Goal: Check status

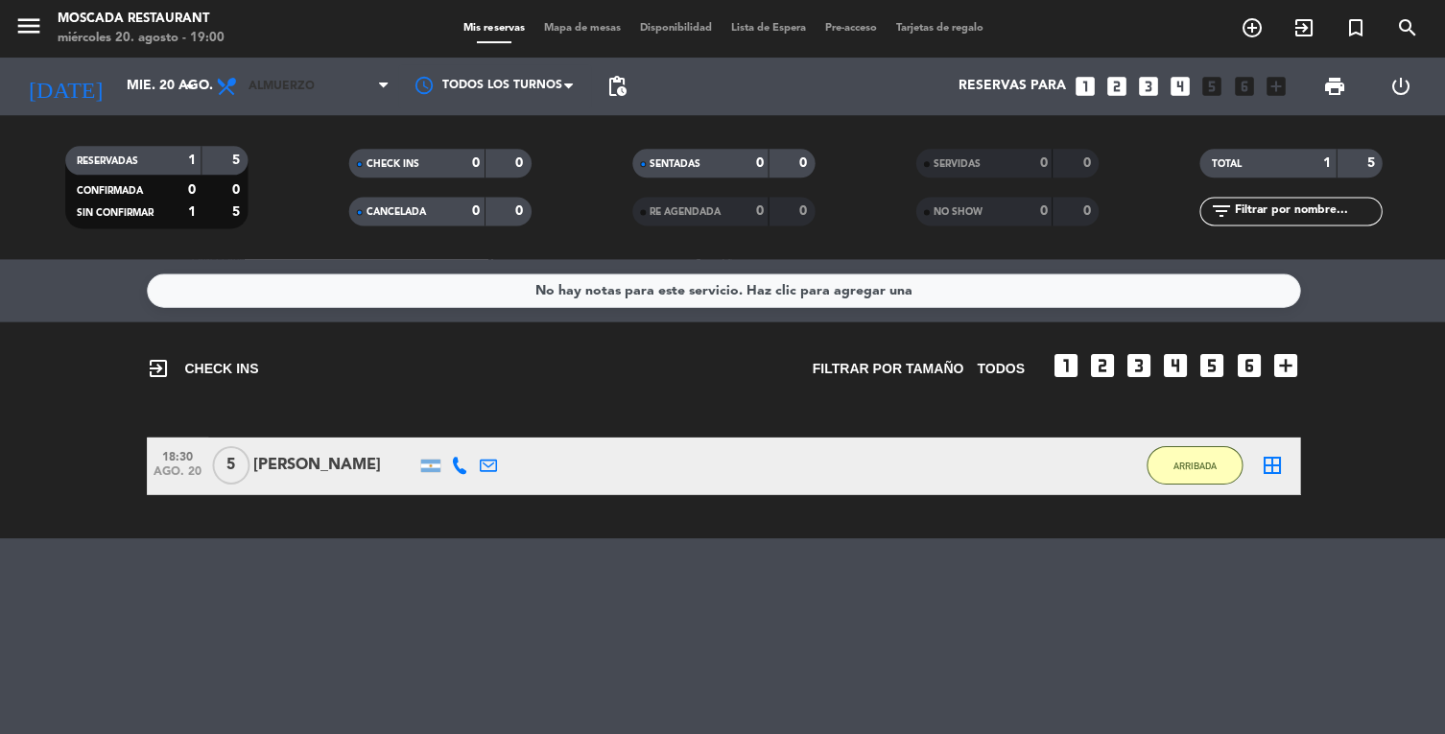
click at [276, 86] on span "Almuerzo" at bounding box center [281, 86] width 66 height 13
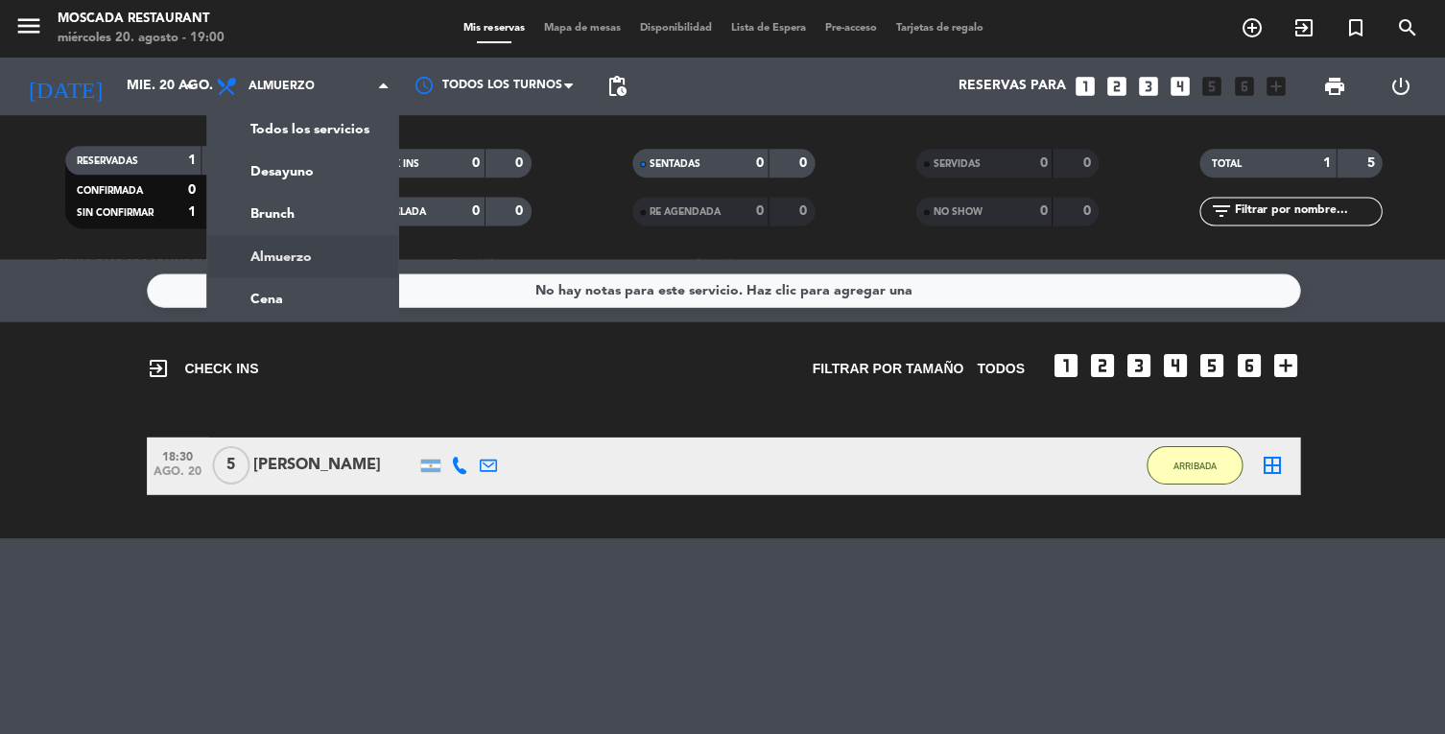
click at [264, 311] on ng-component "menu Moscada Restaurant [DATE] 20. agosto - 19:00 Mis reservas Mapa de mesas Di…" at bounding box center [722, 367] width 1445 height 734
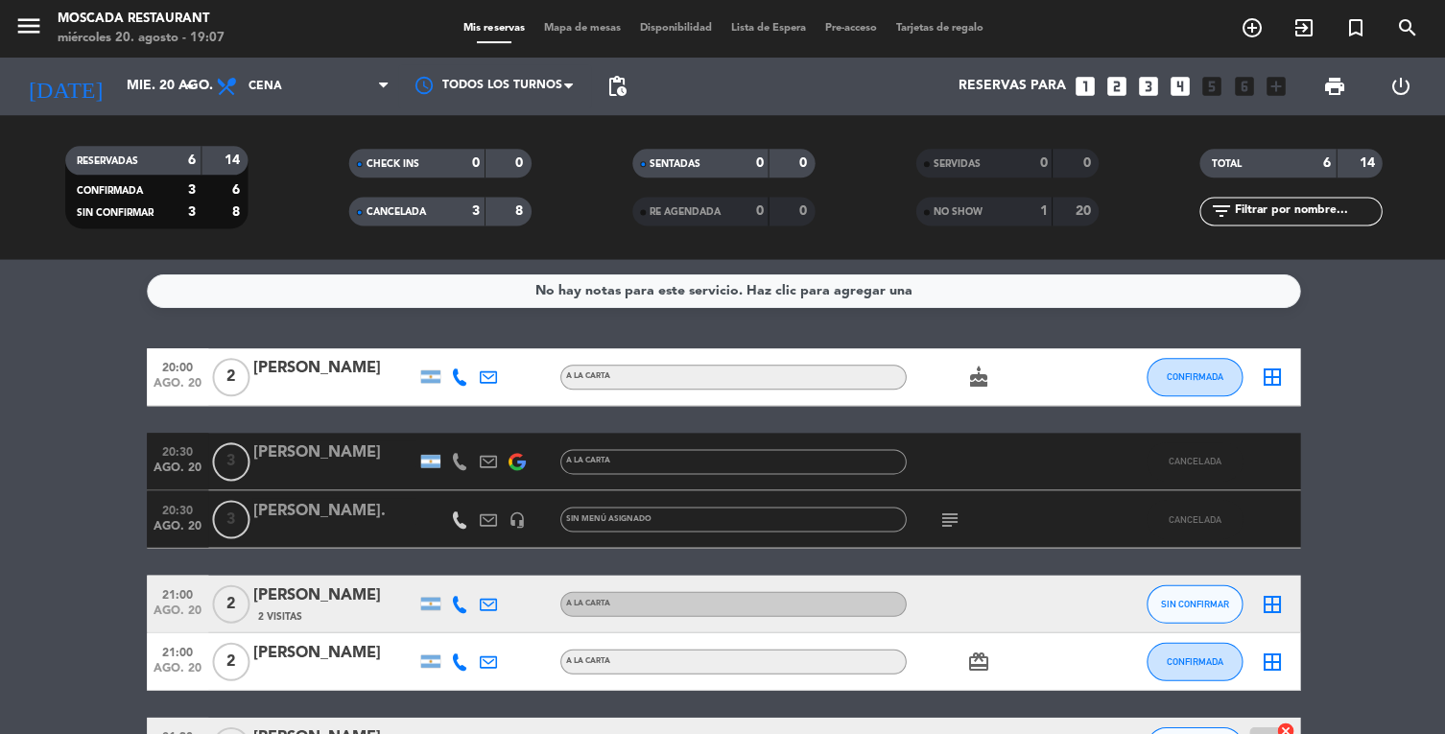
click at [391, 214] on span "CANCELADA" at bounding box center [395, 212] width 59 height 10
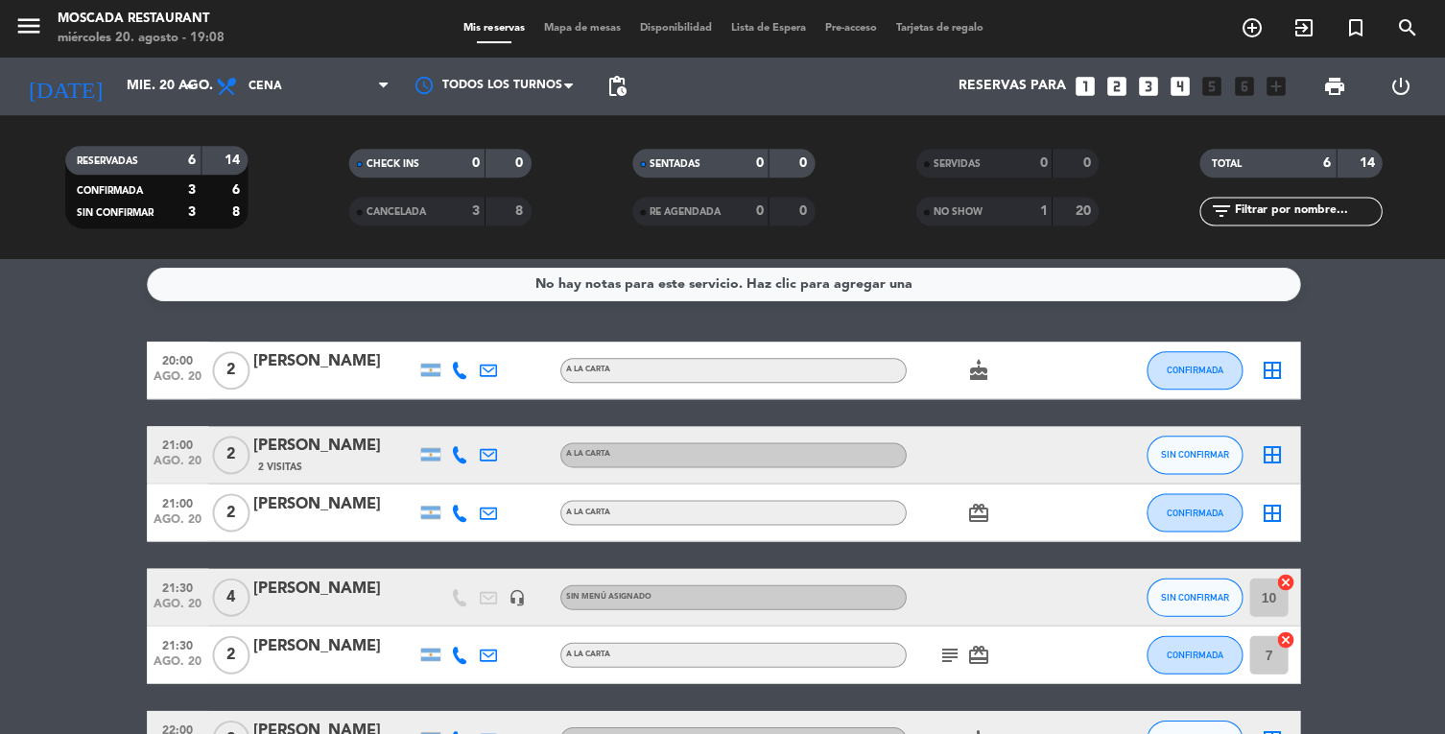
scroll to position [42, 0]
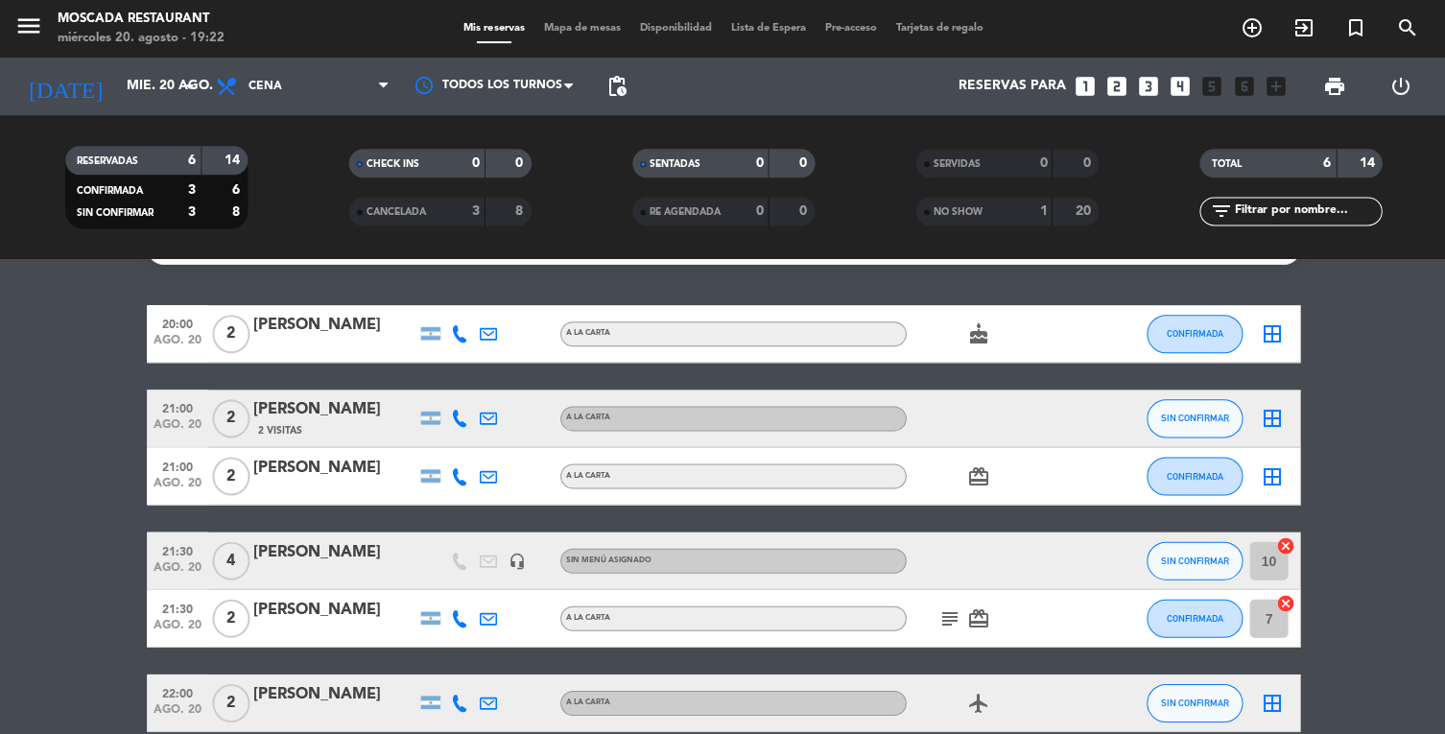
click at [953, 626] on icon "subject" at bounding box center [948, 617] width 23 height 23
click at [952, 621] on icon "subject" at bounding box center [948, 617] width 23 height 23
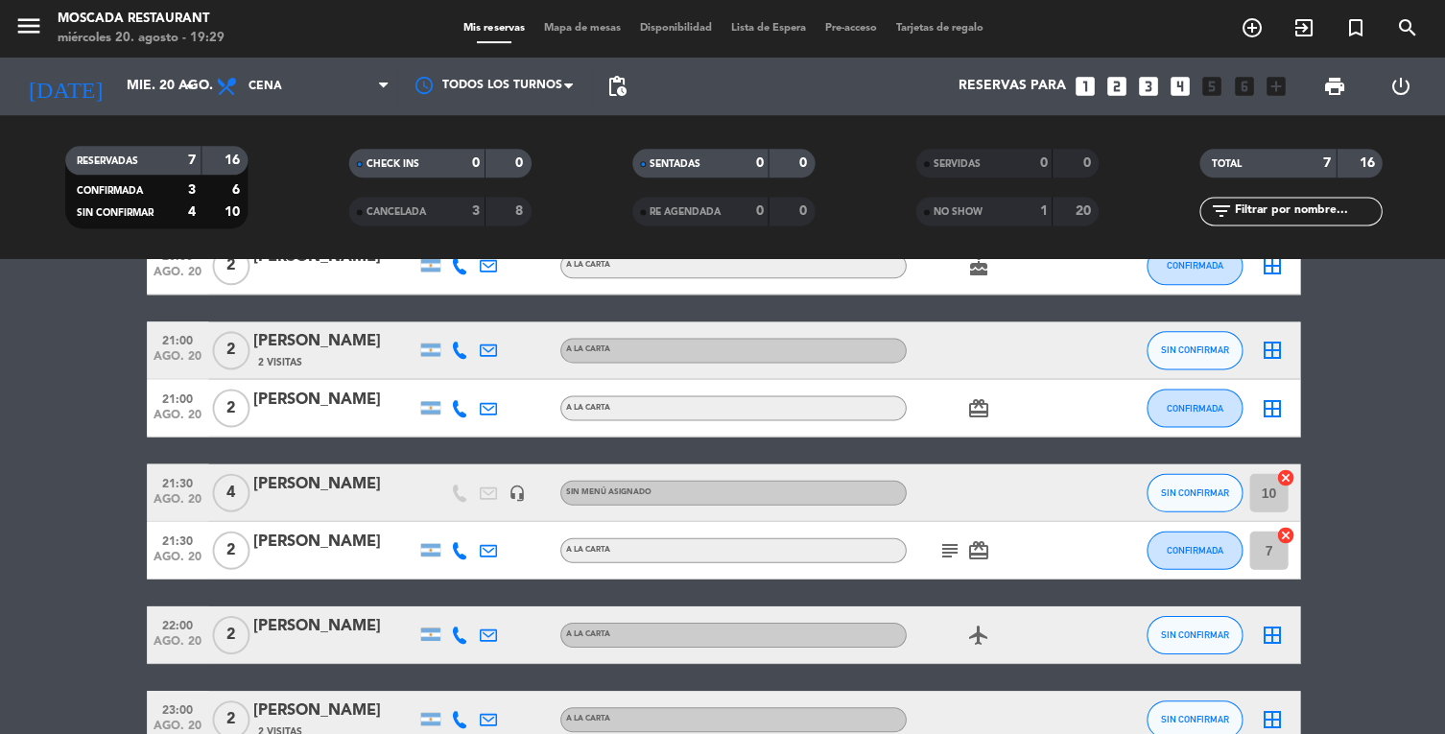
scroll to position [127, 0]
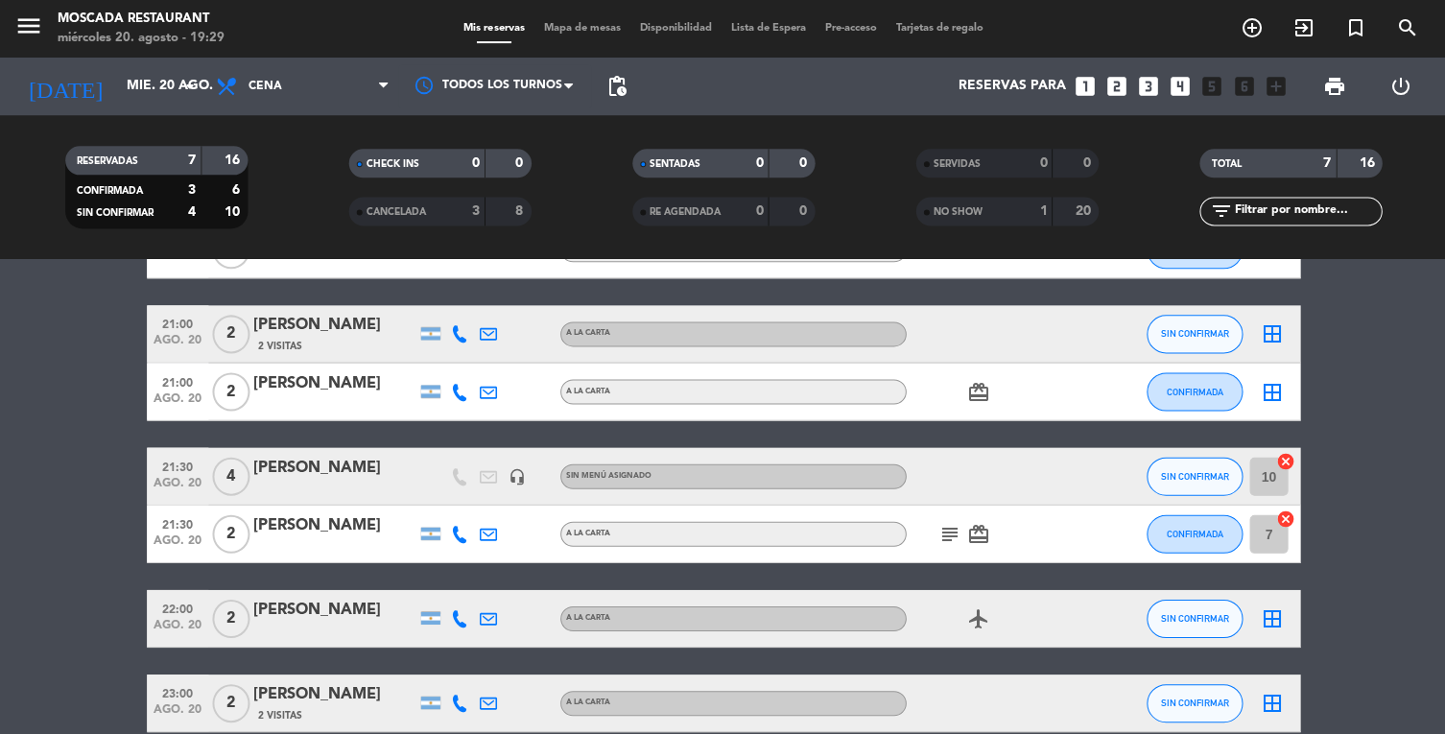
click at [1308, 491] on bookings-row "20:00 [DATE] 2 [PERSON_NAME] A LA CARTA cake CONFIRMADA border_all 21:00 [DATE]…" at bounding box center [722, 476] width 1445 height 511
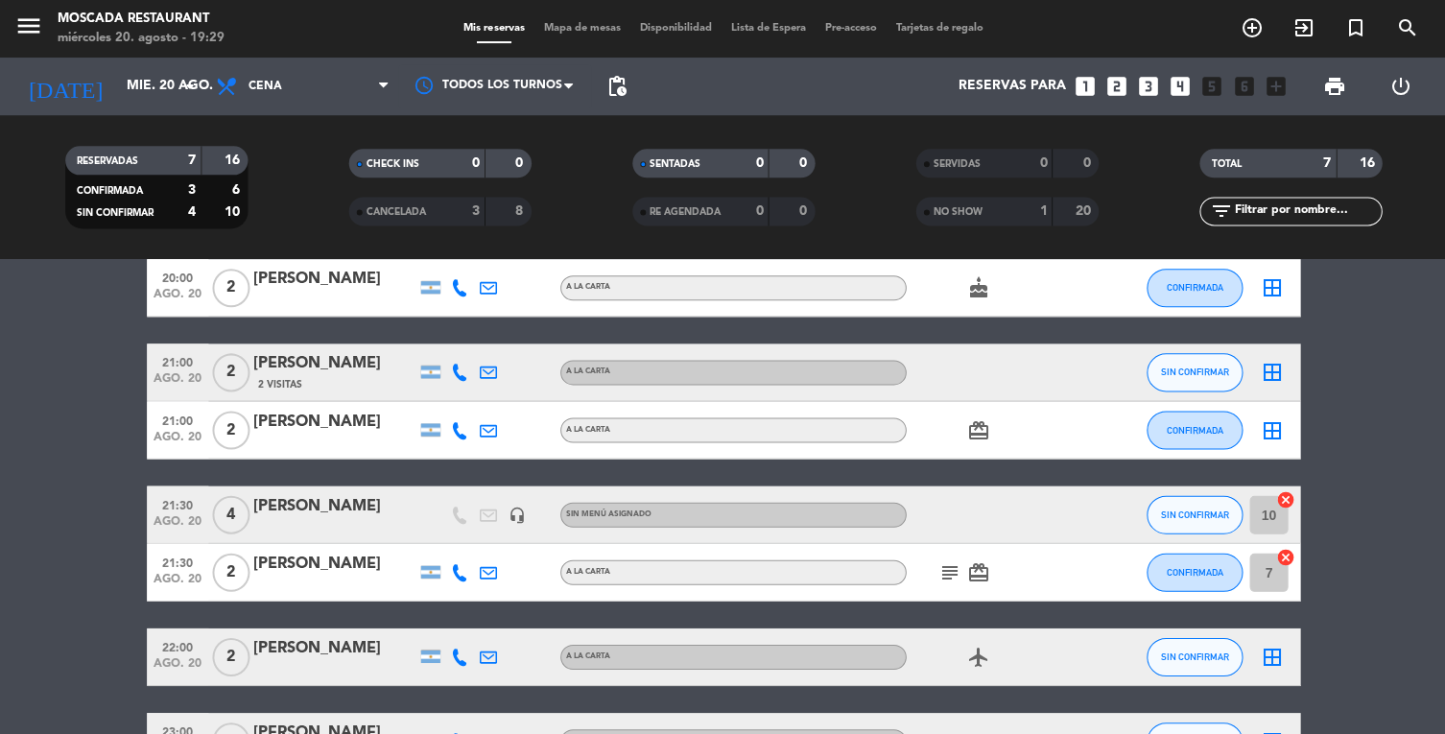
scroll to position [77, 0]
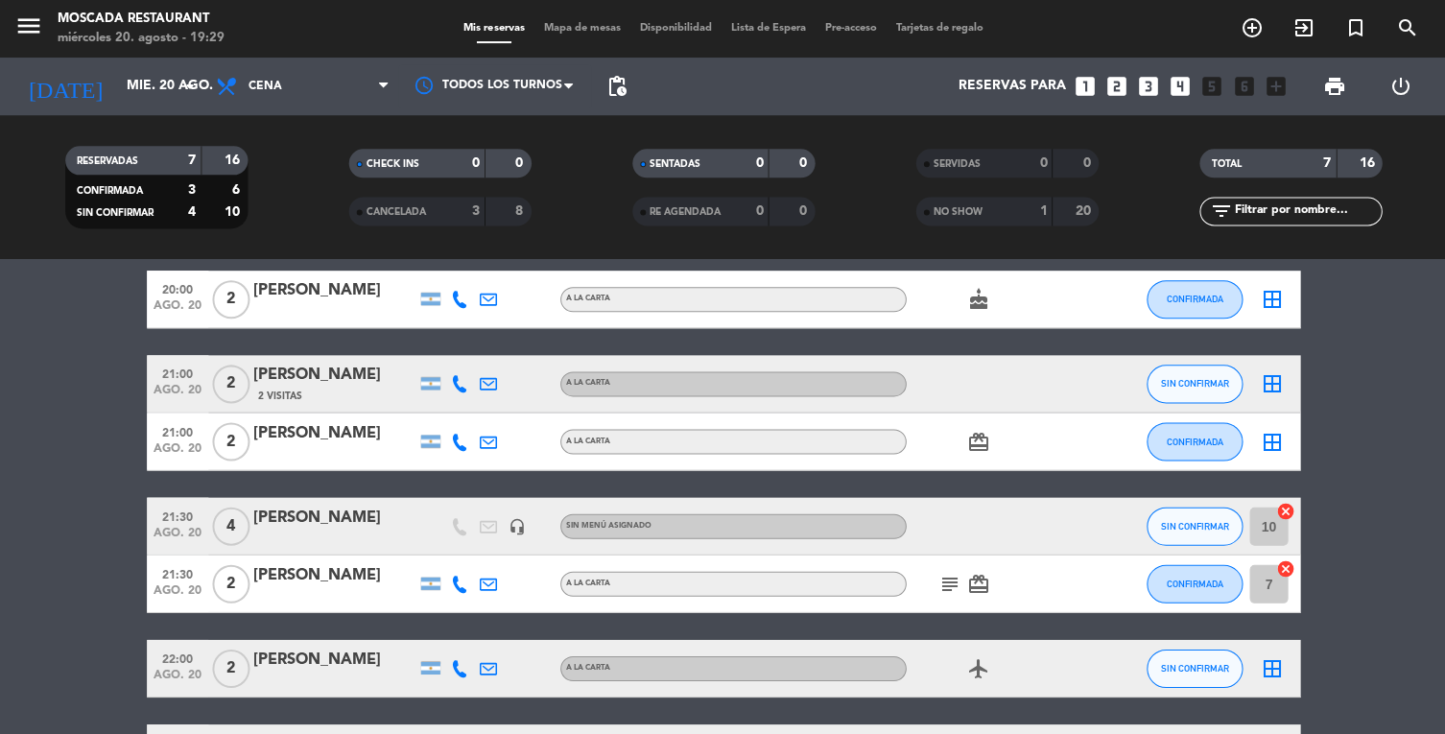
click at [1388, 703] on bookings-row "20:00 [DATE] 2 [PERSON_NAME] A LA CARTA cake CONFIRMADA border_all 21:00 [DATE]…" at bounding box center [722, 526] width 1445 height 511
click at [1372, 731] on bookings-row "20:00 [DATE] 2 [PERSON_NAME] A LA CARTA cake CONFIRMADA border_all 21:00 [DATE]…" at bounding box center [722, 526] width 1445 height 511
click at [416, 209] on span "CANCELADA" at bounding box center [395, 212] width 59 height 10
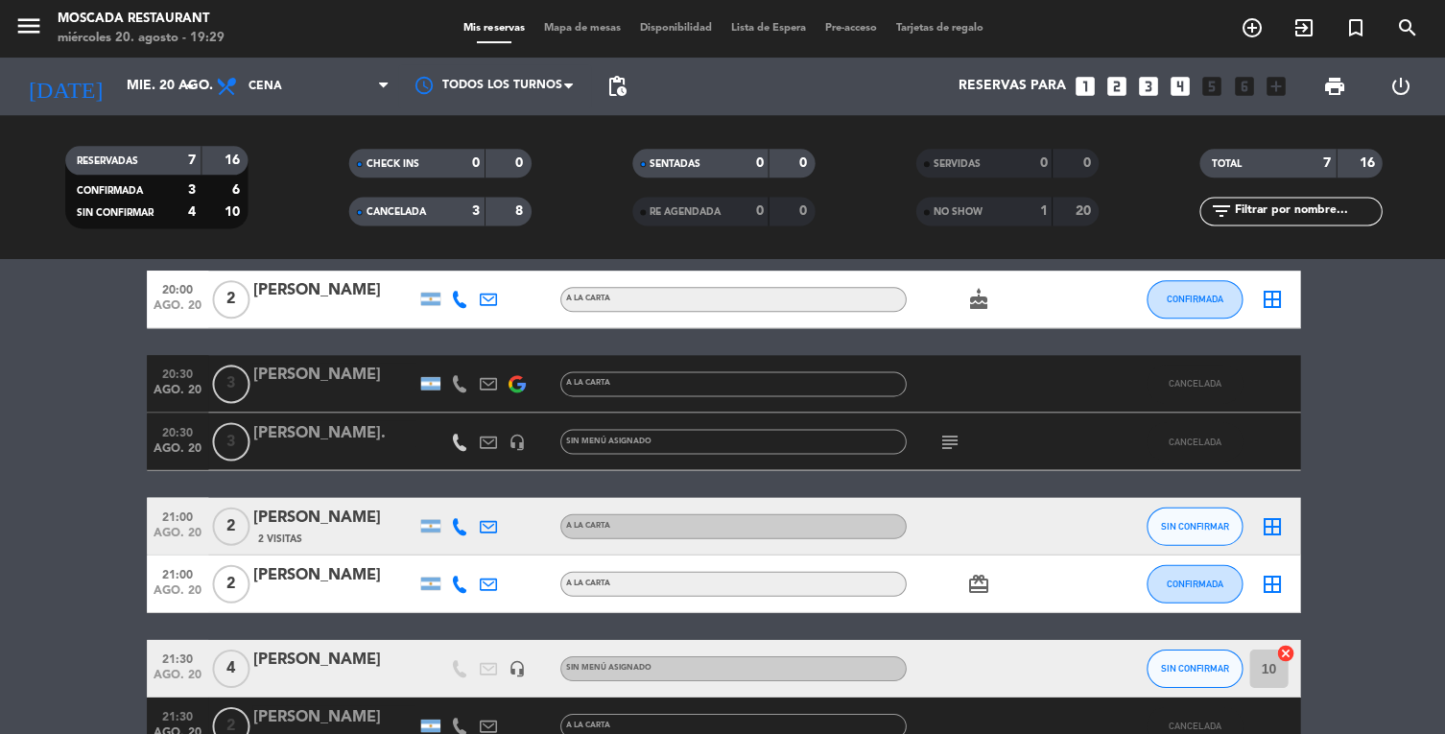
click at [938, 445] on icon "subject" at bounding box center [948, 441] width 23 height 23
click at [815, 495] on div "20:00 [DATE] 2 [PERSON_NAME] A LA CARTA cake CONFIRMADA border_all 20:30 [DATE]…" at bounding box center [723, 626] width 1152 height 710
click at [482, 215] on div "CANCELADA 3 8" at bounding box center [439, 211] width 182 height 29
